Goal: Transaction & Acquisition: Subscribe to service/newsletter

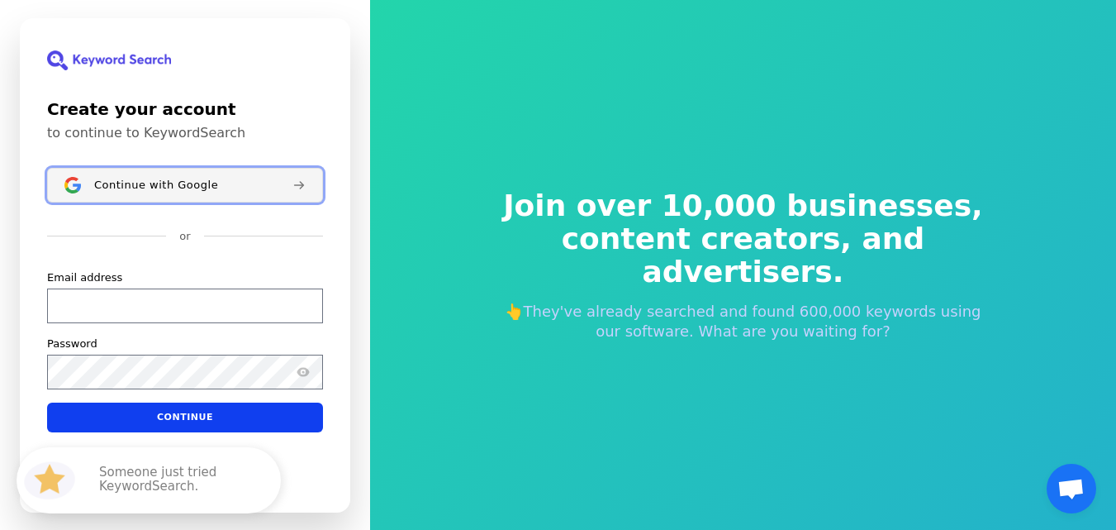
click at [140, 179] on span "Continue with Google" at bounding box center [156, 184] width 124 height 13
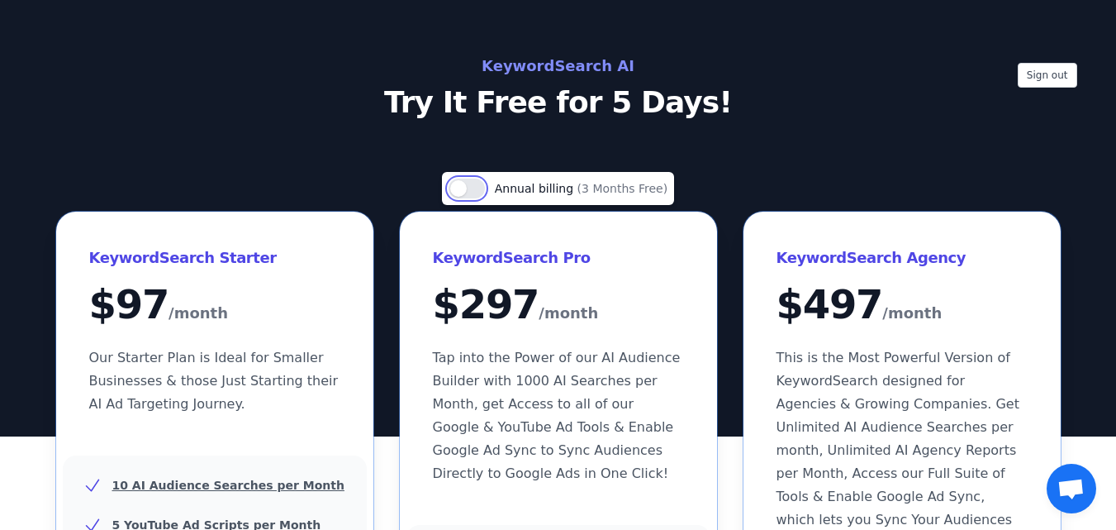
click at [463, 188] on button "Use setting" at bounding box center [467, 188] width 36 height 20
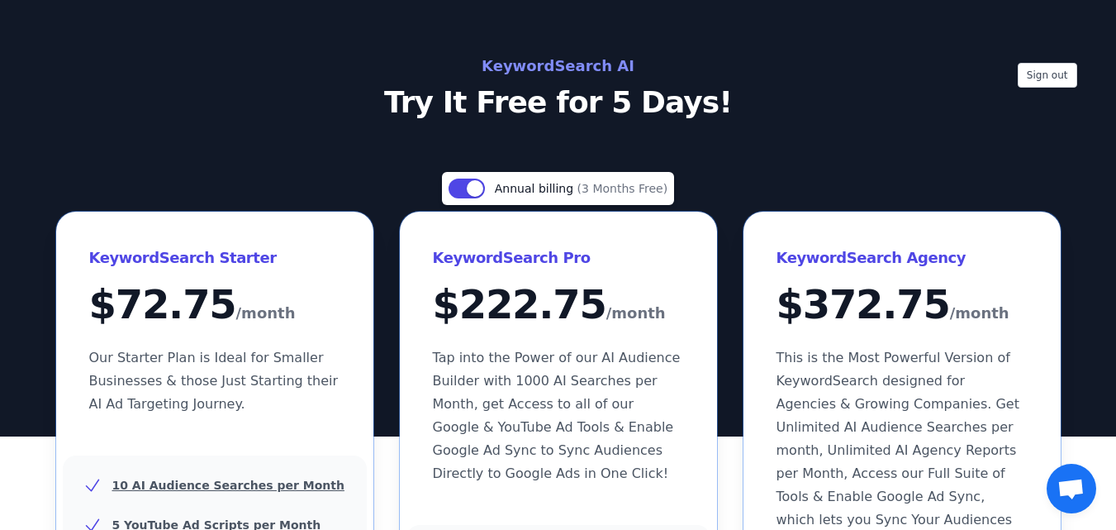
click at [448, 178] on div "Use setting Annual billing (3 Months Free)" at bounding box center [558, 188] width 232 height 33
click at [472, 188] on button "Use setting" at bounding box center [467, 188] width 36 height 20
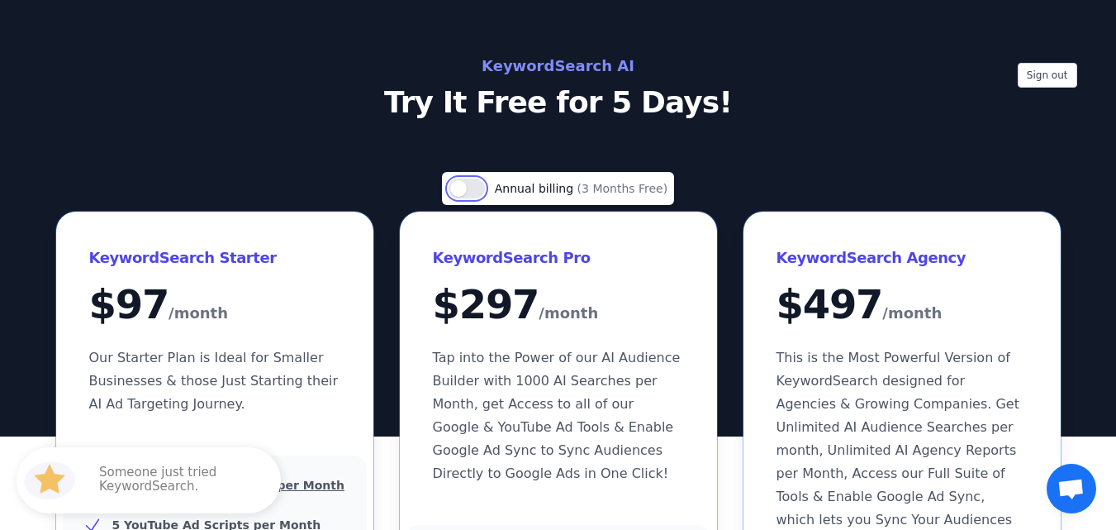
click at [467, 194] on button "Use setting" at bounding box center [467, 188] width 36 height 20
